Goal: Task Accomplishment & Management: Manage account settings

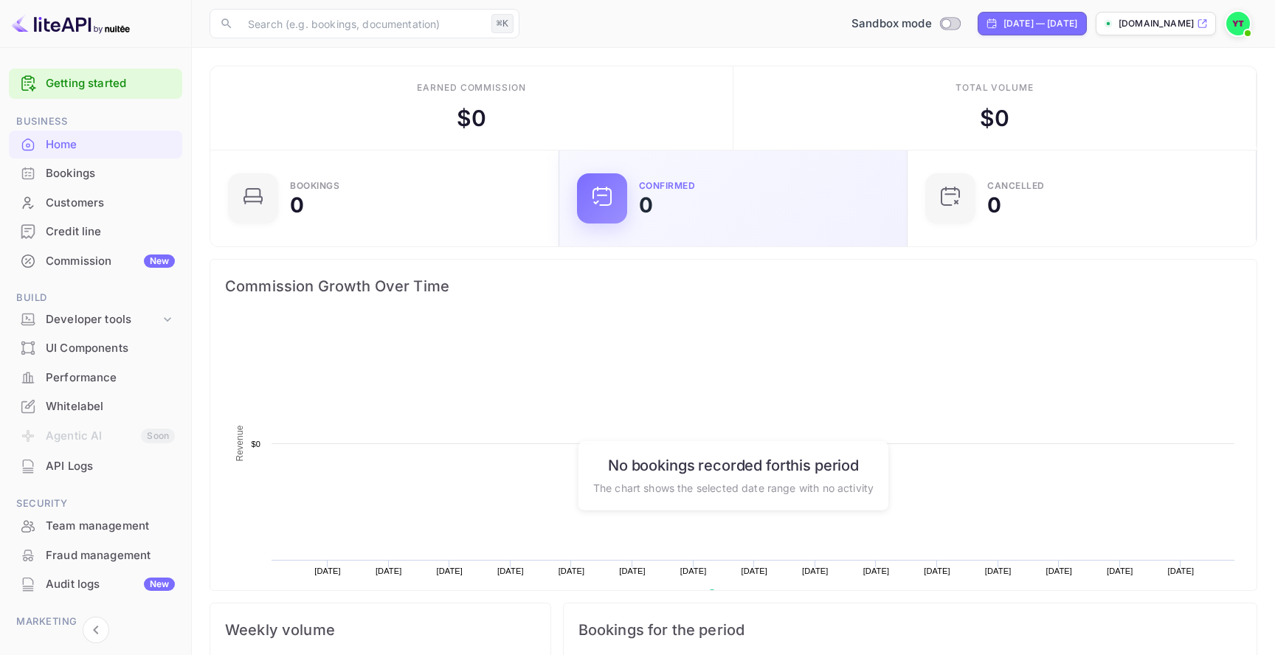
scroll to position [240, 340]
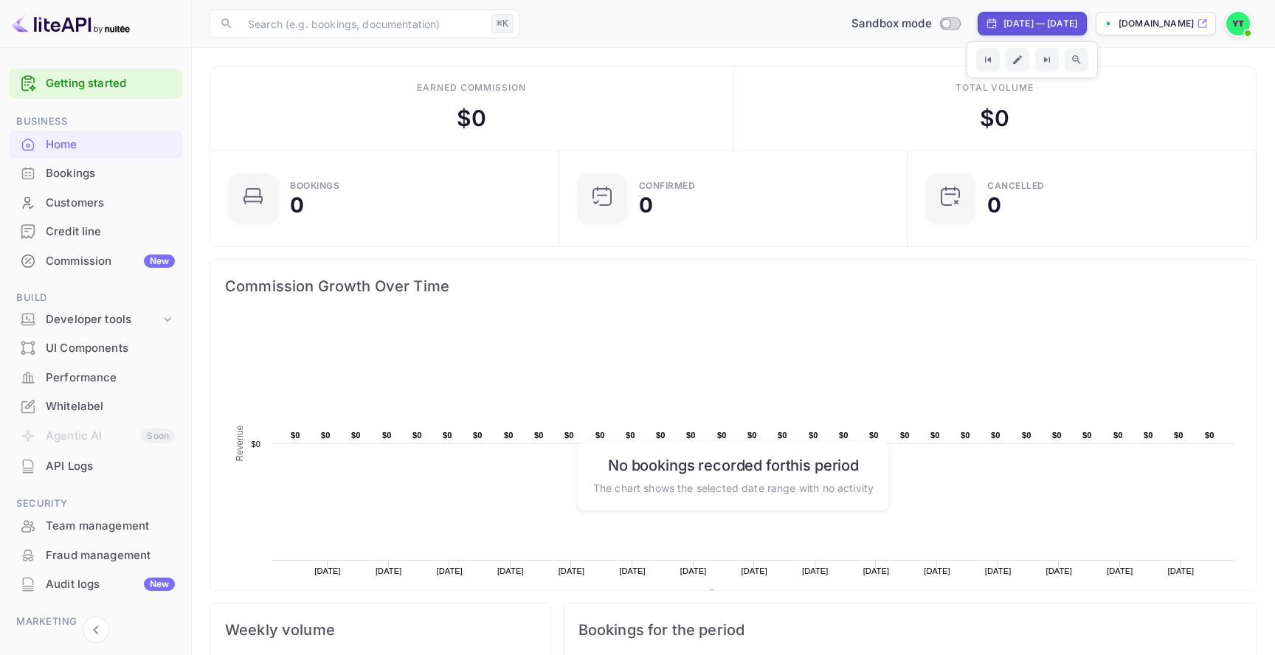
click at [1254, 24] on div at bounding box center [1241, 23] width 32 height 27
click at [1245, 24] on img at bounding box center [1239, 24] width 24 height 24
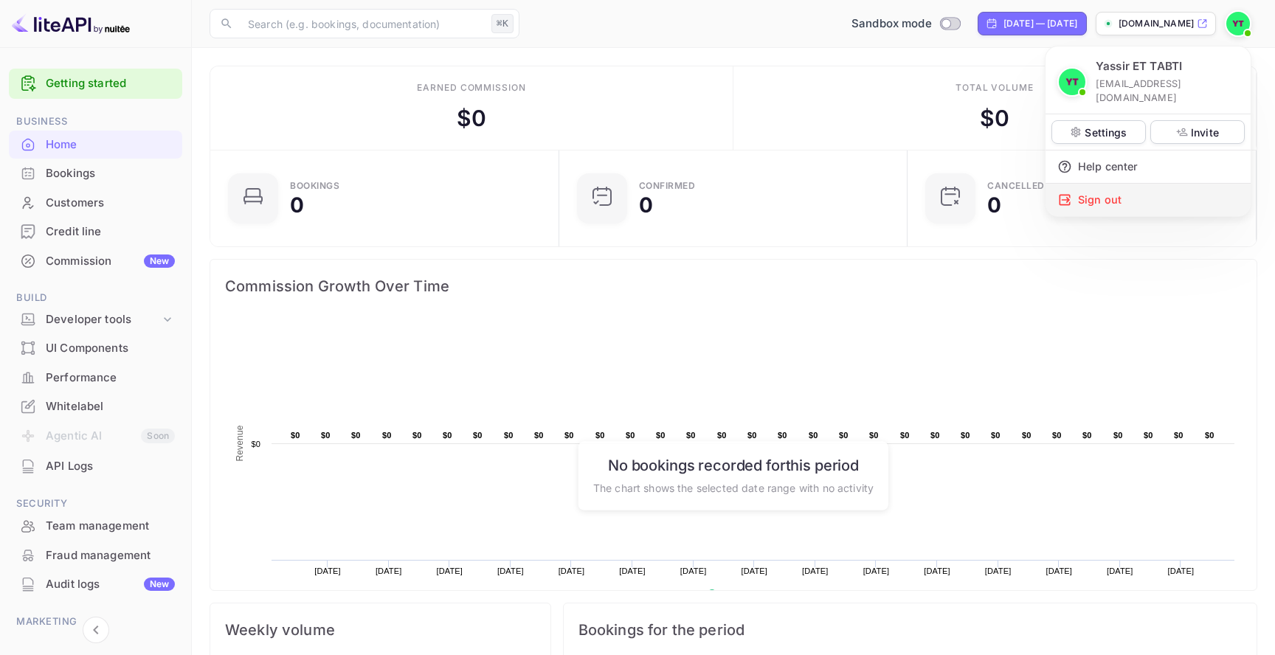
click at [1114, 184] on div "Sign out" at bounding box center [1148, 200] width 205 height 32
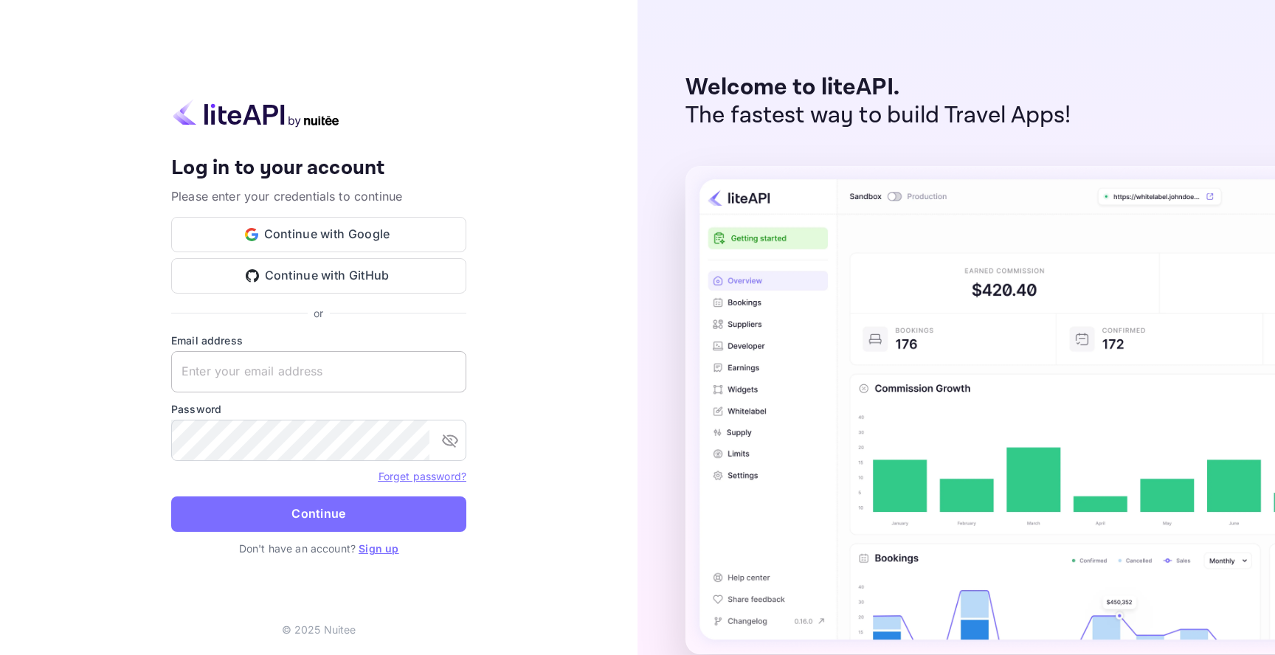
click at [387, 356] on input "text" at bounding box center [318, 371] width 295 height 41
type input "[EMAIL_ADDRESS][DOMAIN_NAME]"
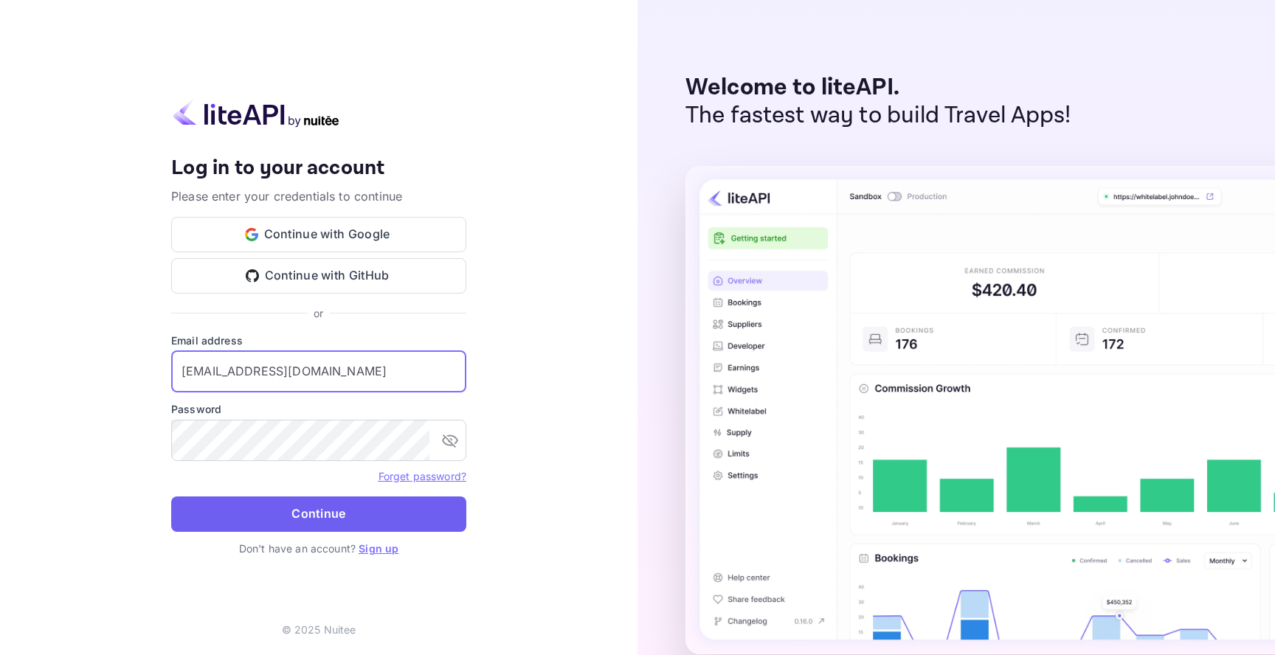
click at [368, 497] on button "Continue" at bounding box center [318, 514] width 295 height 35
